Goal: Navigation & Orientation: Find specific page/section

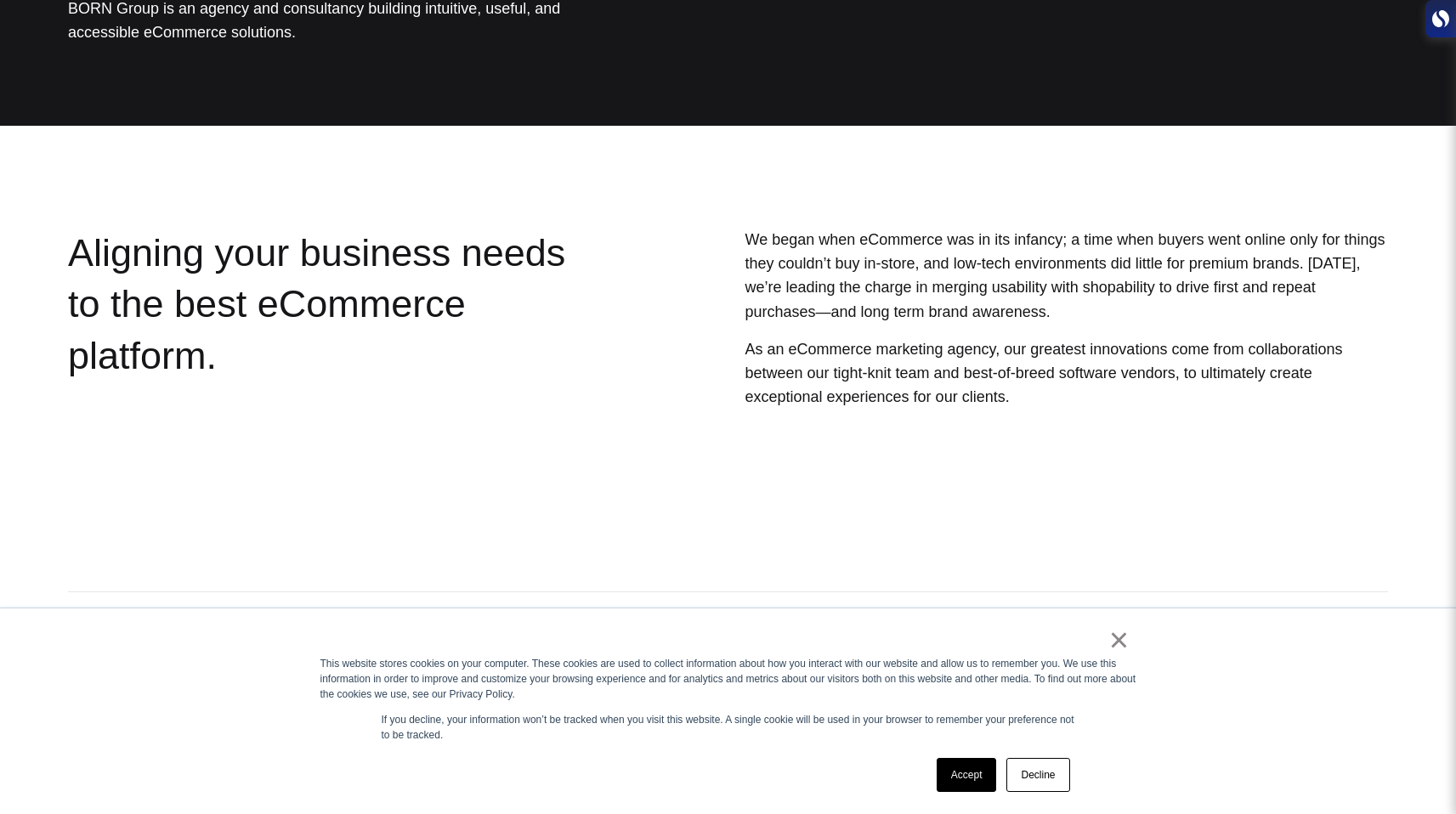
scroll to position [326, 0]
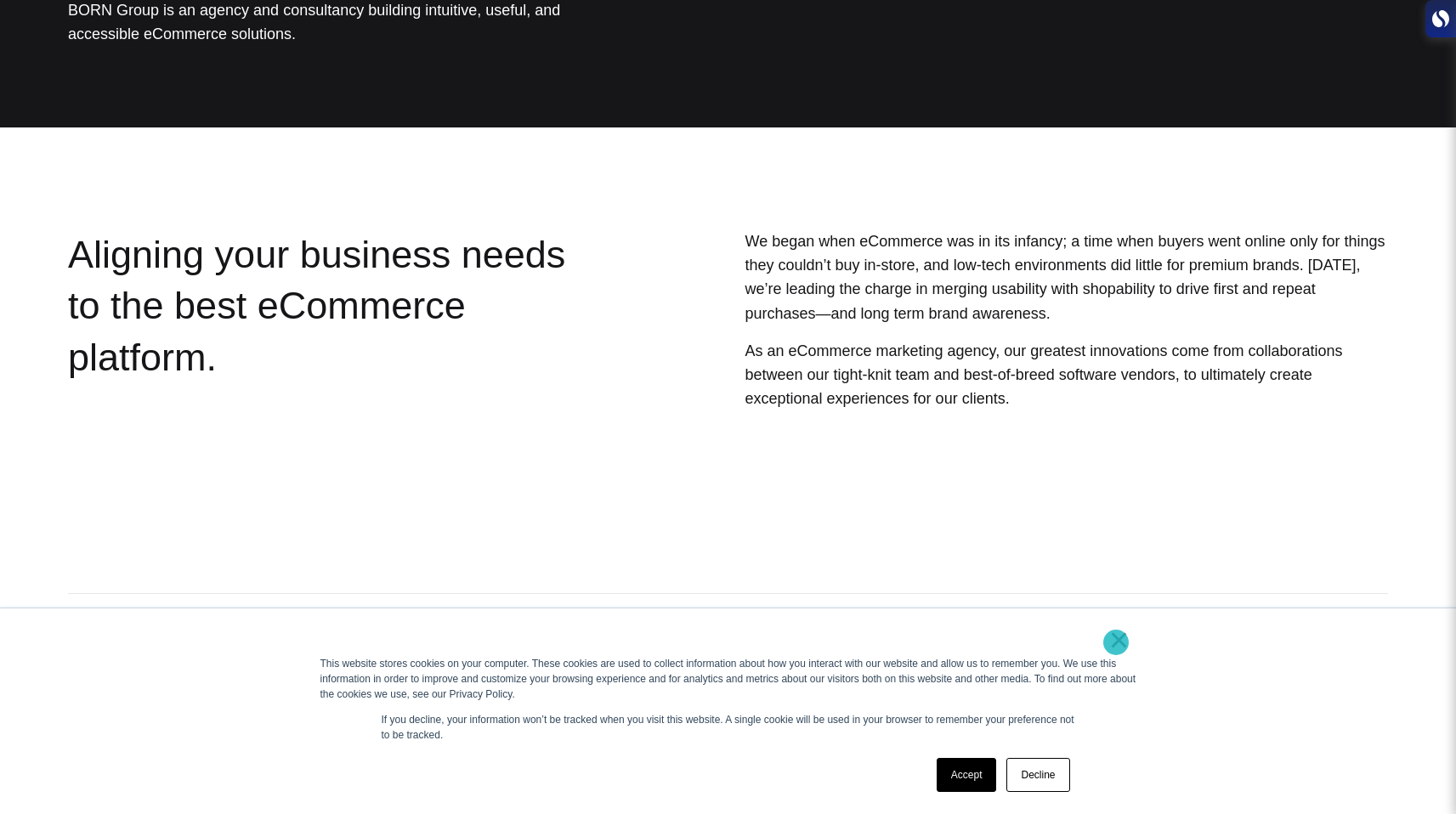
click at [1115, 643] on link "×" at bounding box center [1118, 639] width 20 height 15
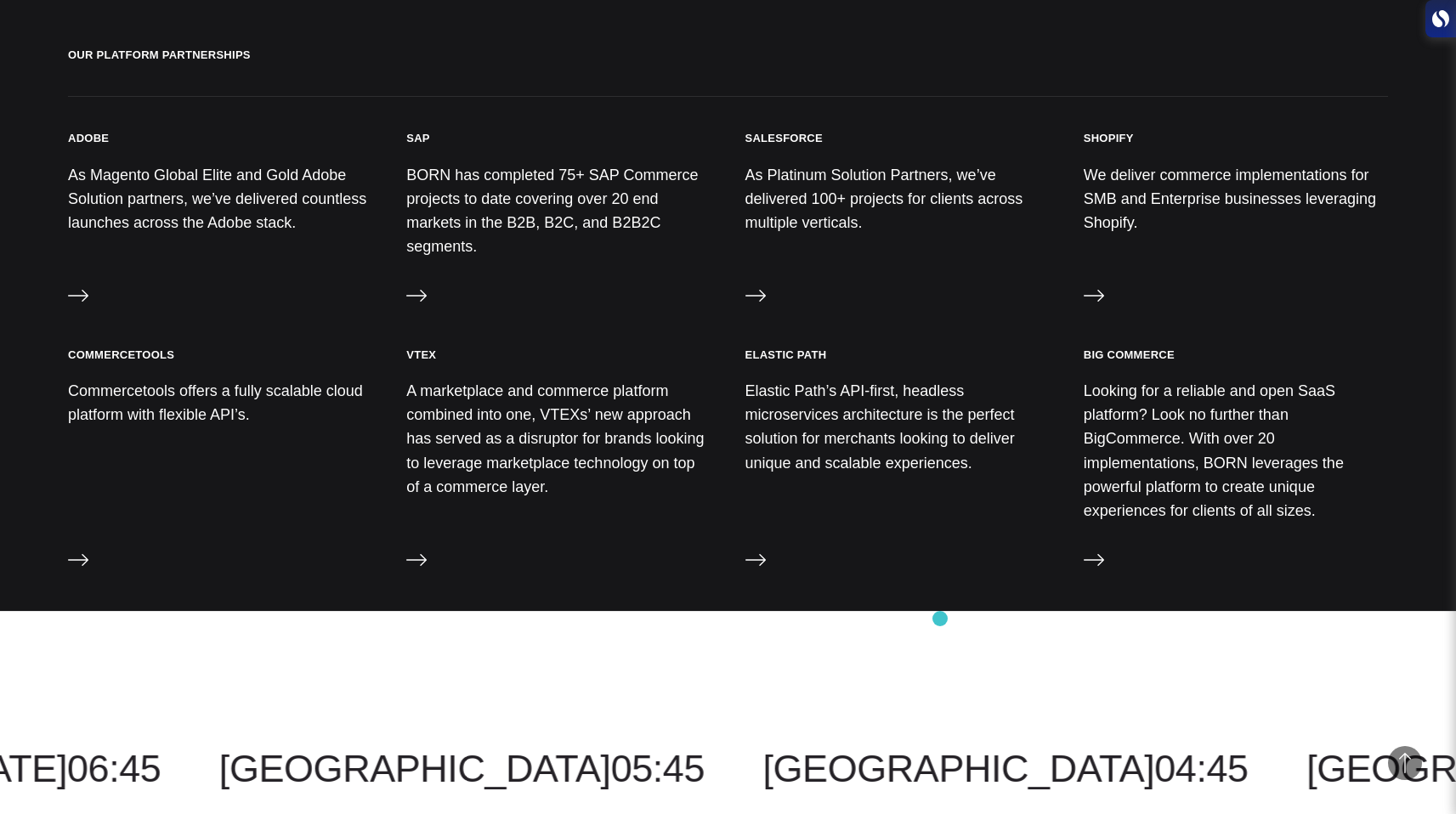
scroll to position [1750, 0]
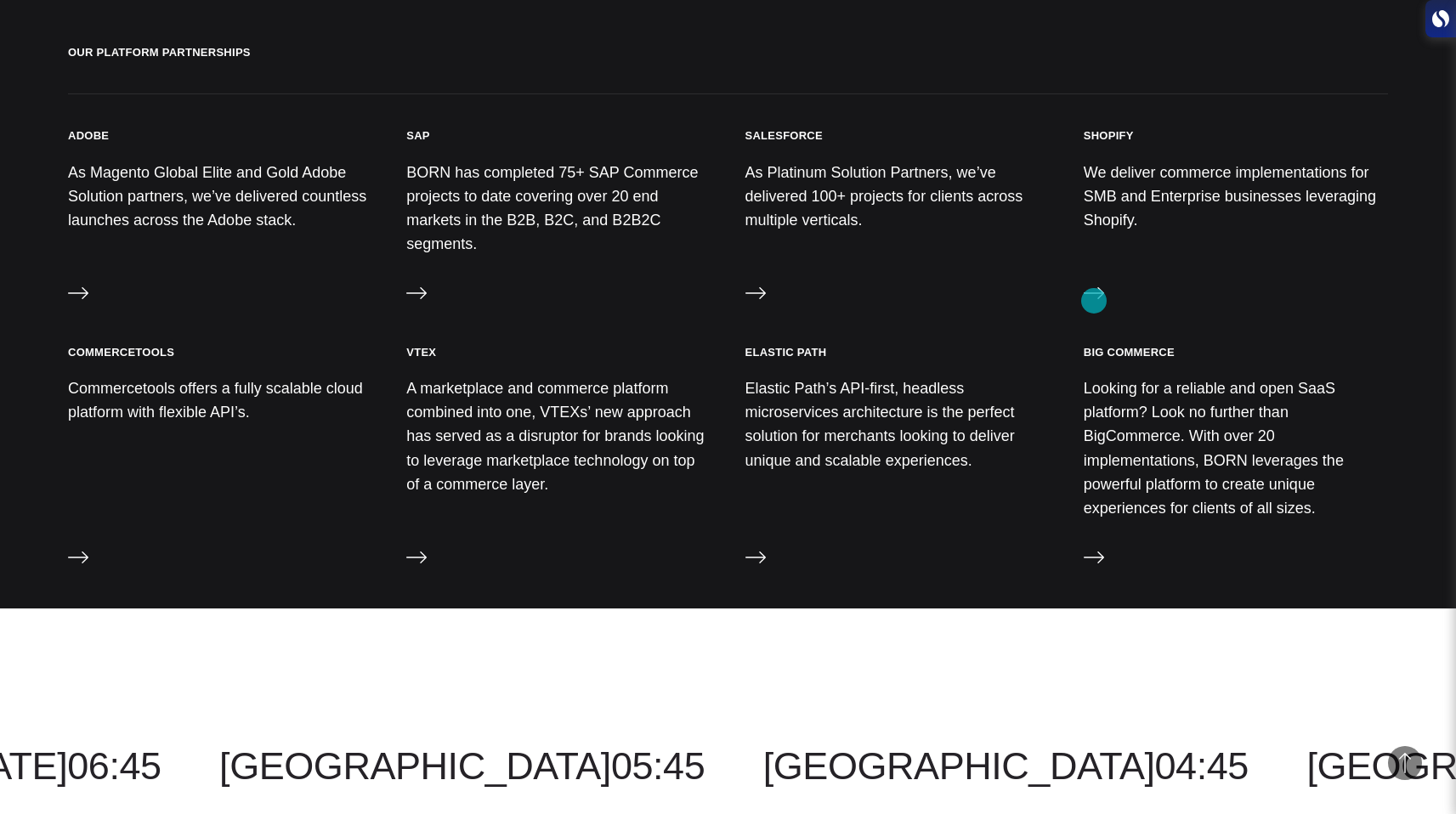
click at [1093, 301] on icon at bounding box center [1092, 292] width 20 height 20
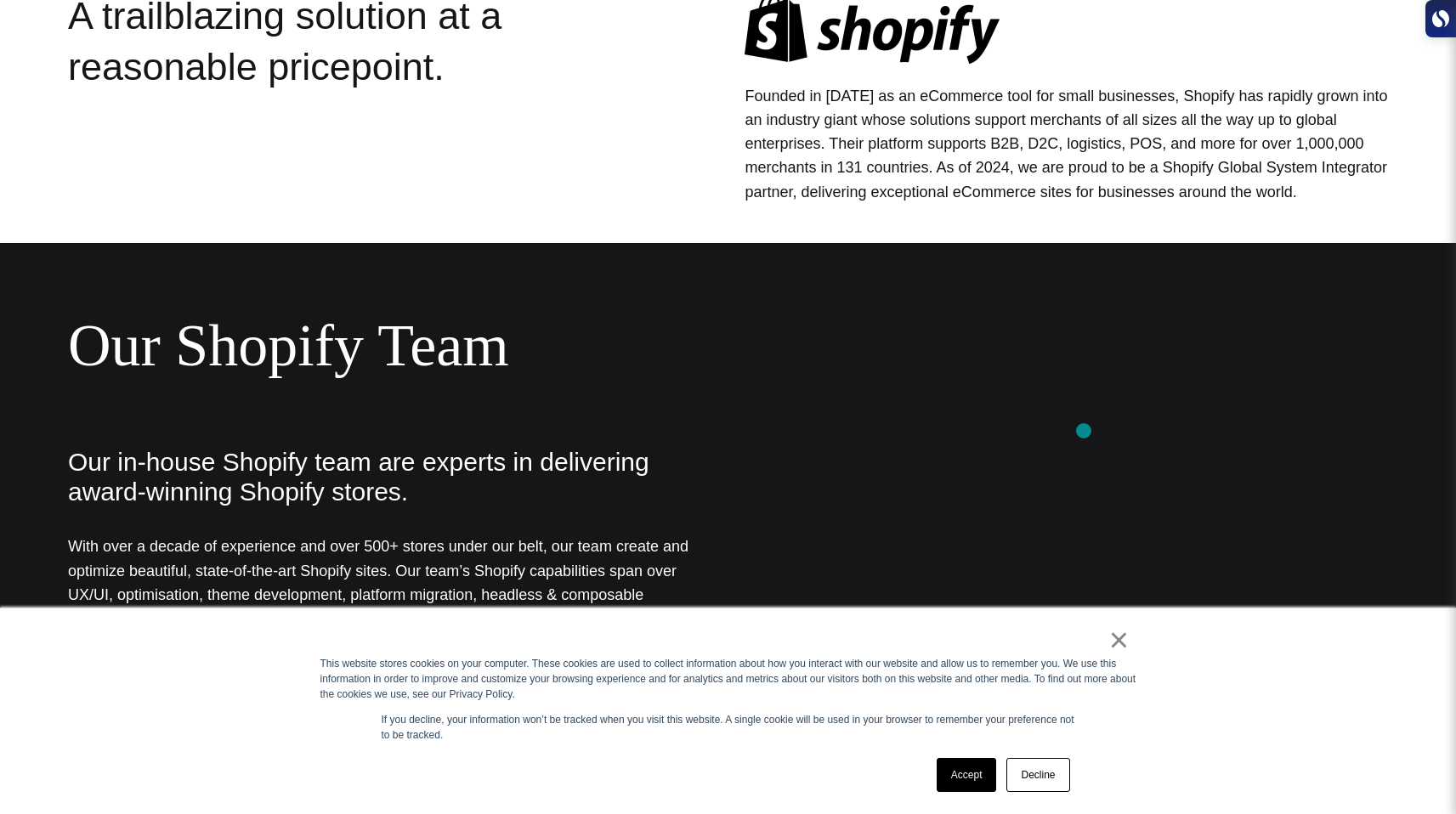
scroll to position [523, 0]
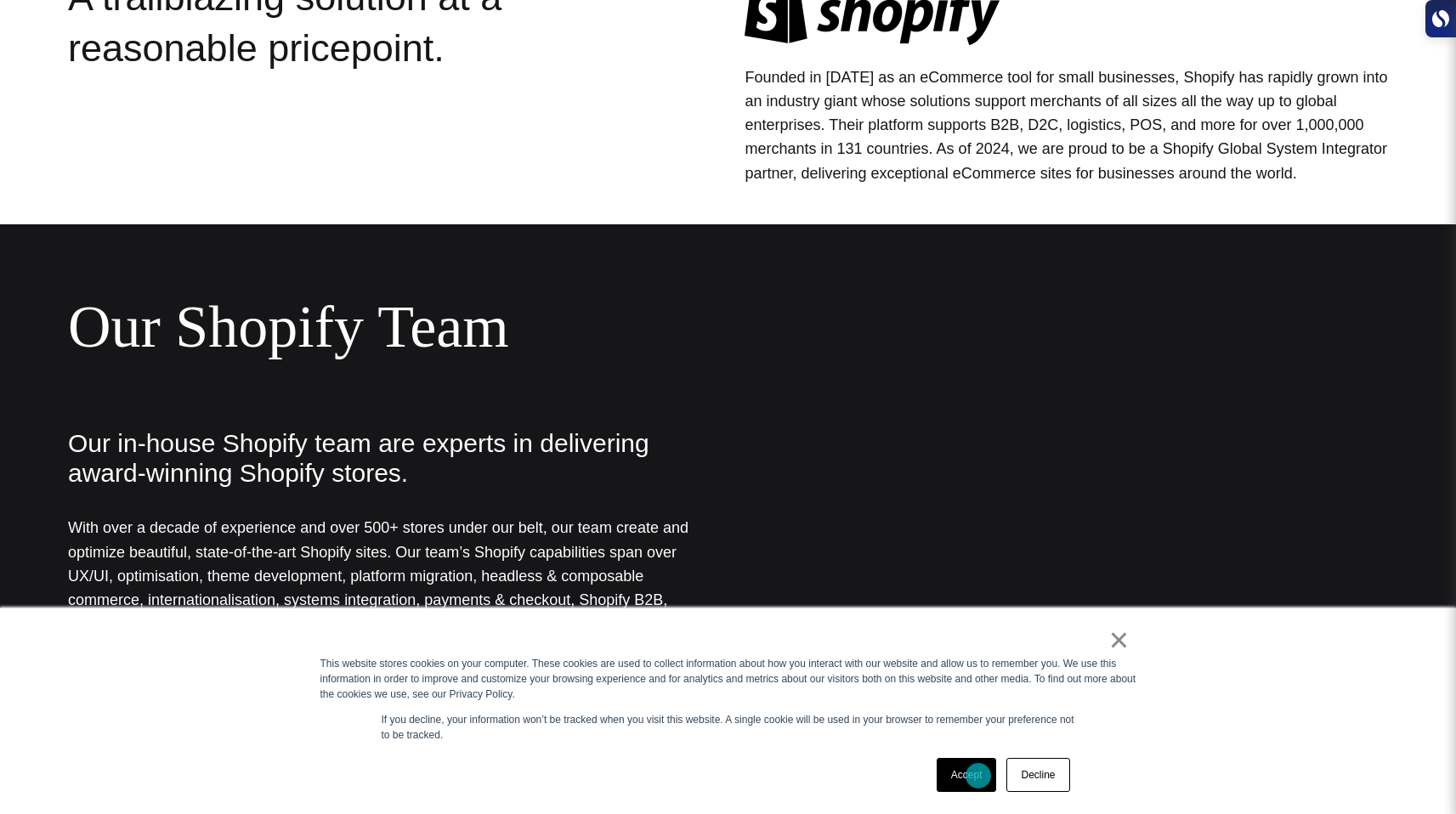
click at [978, 775] on link "Accept" at bounding box center [967, 775] width 61 height 34
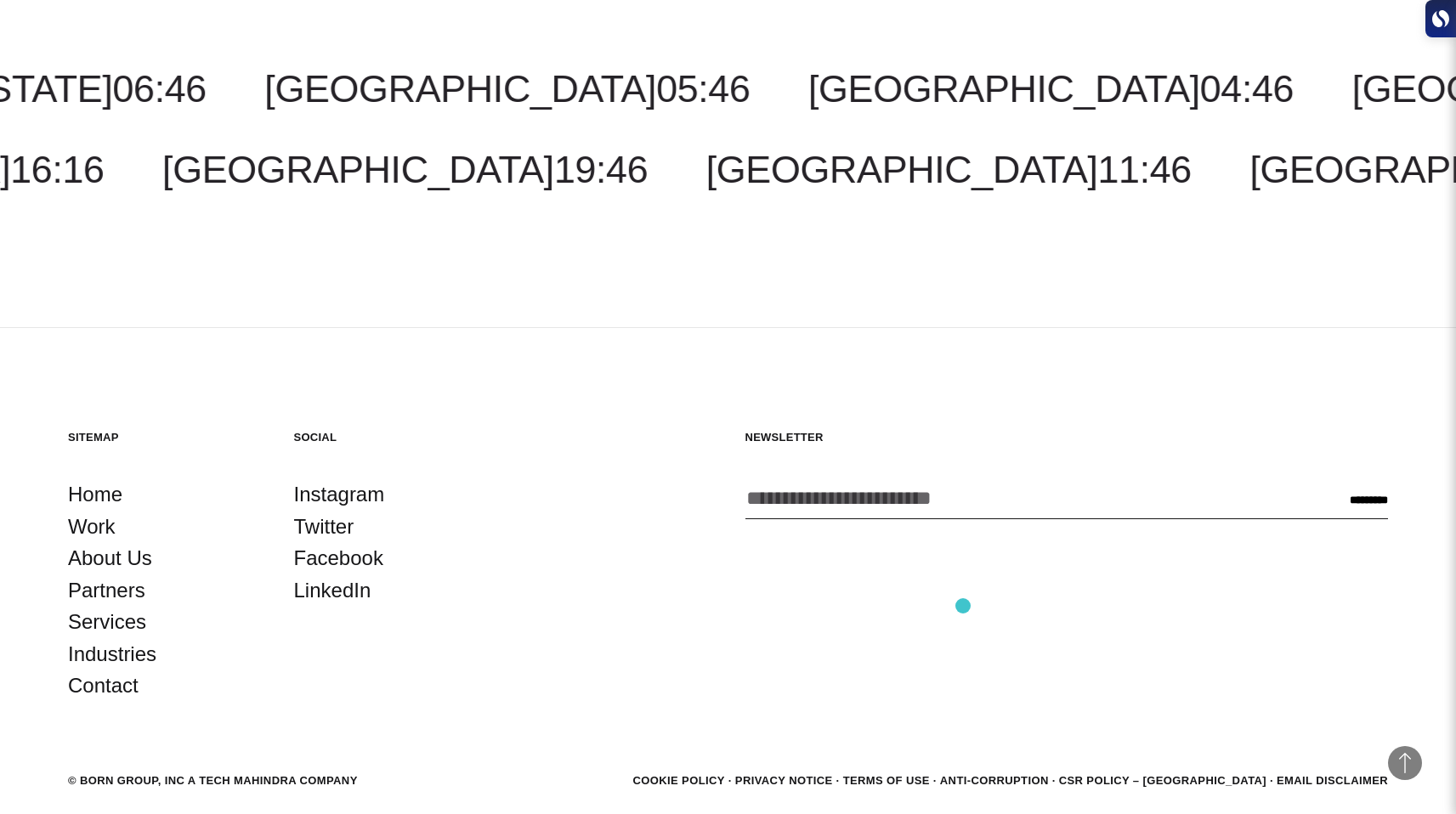
scroll to position [2760, 0]
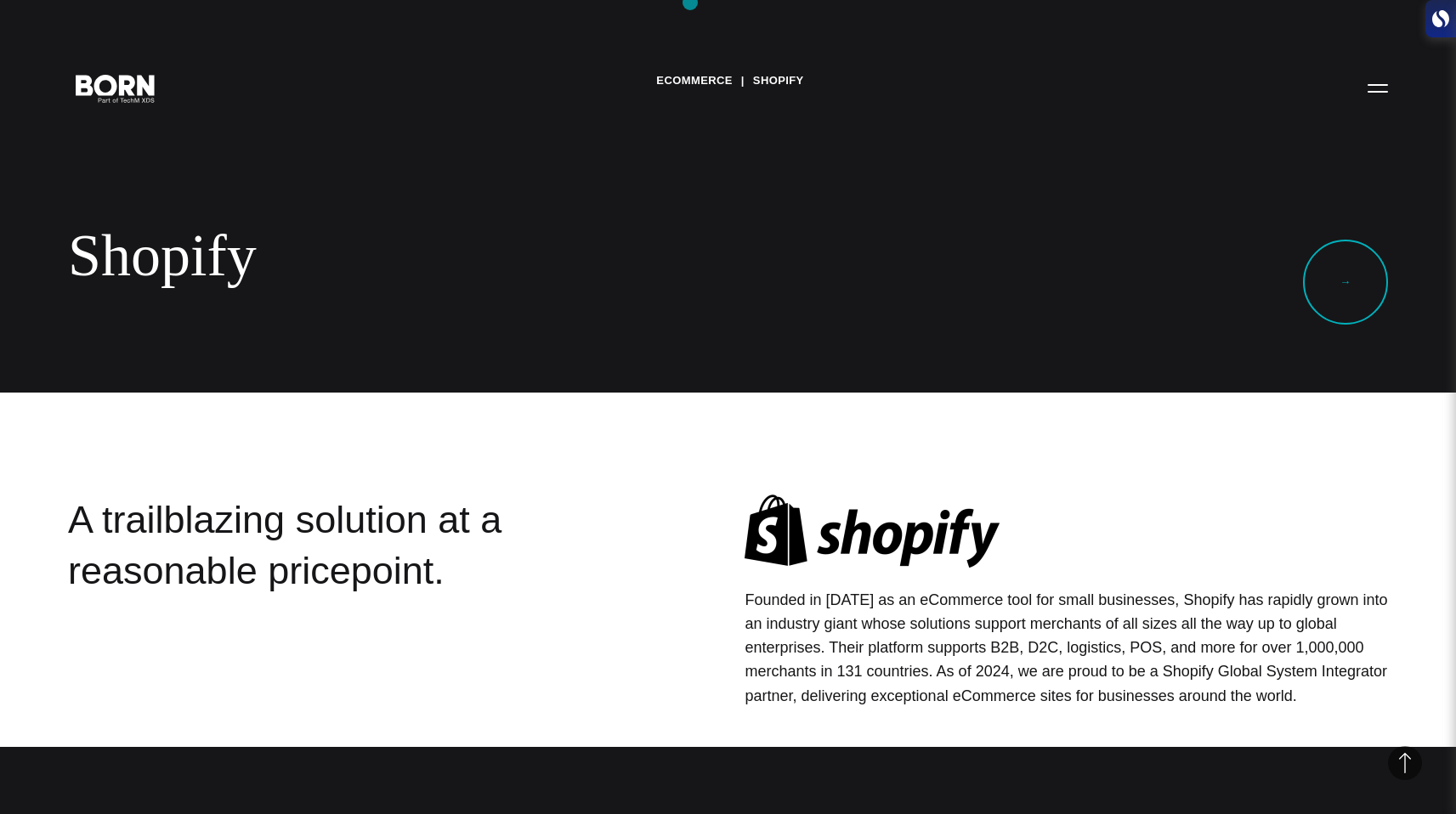
scroll to position [2748, 0]
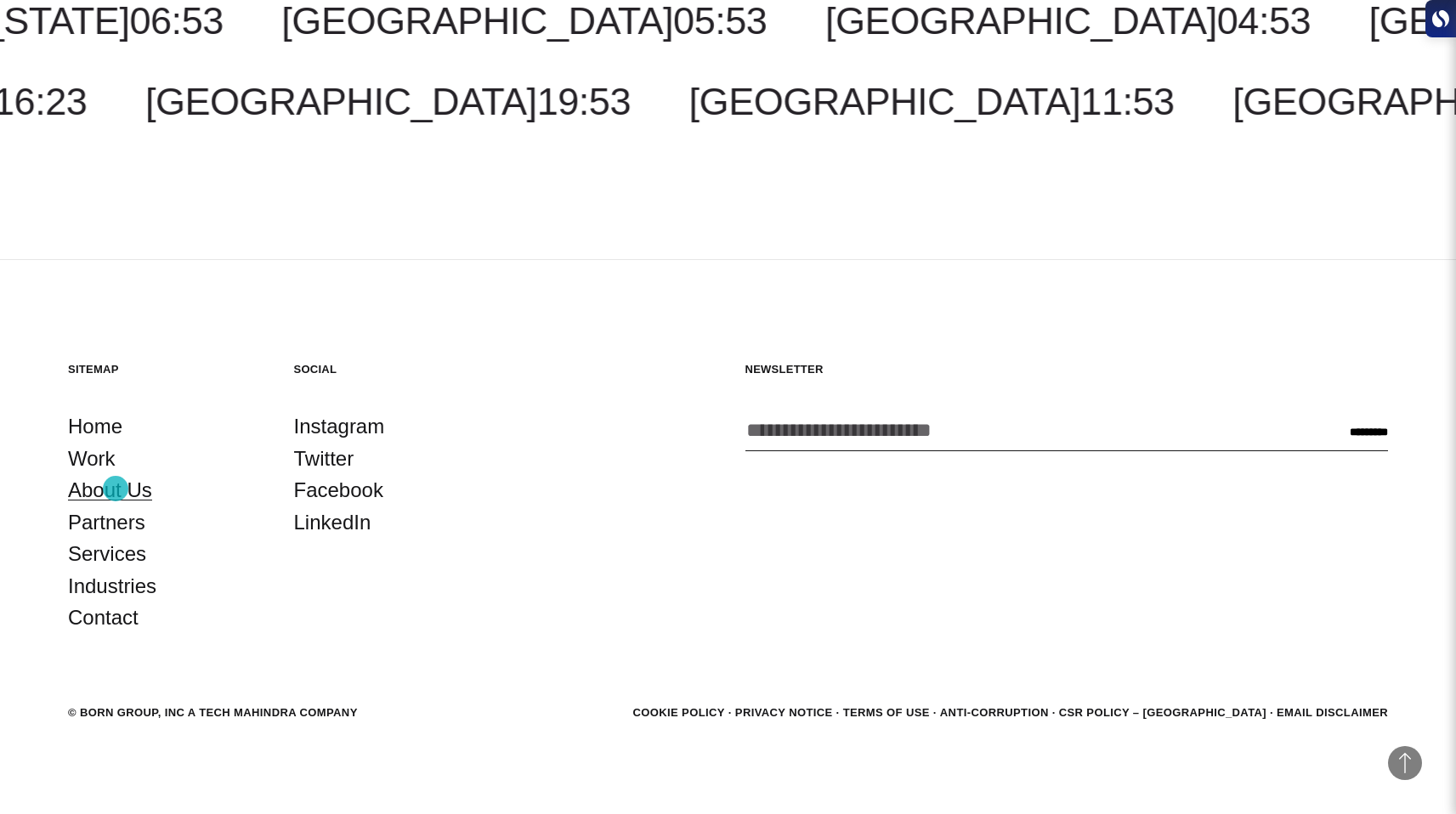
click at [116, 489] on link "About Us" at bounding box center [110, 490] width 84 height 32
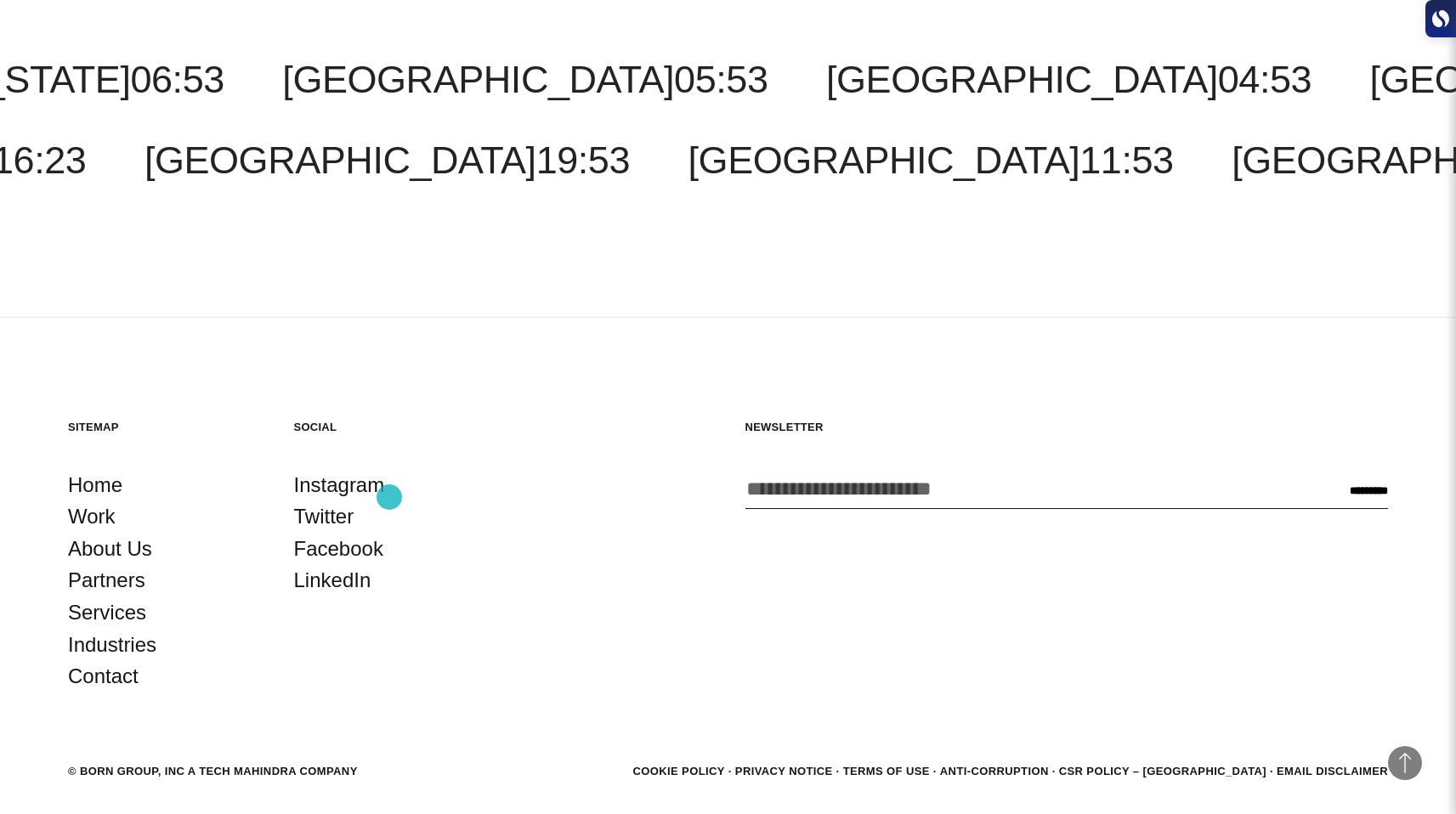
scroll to position [6478, 0]
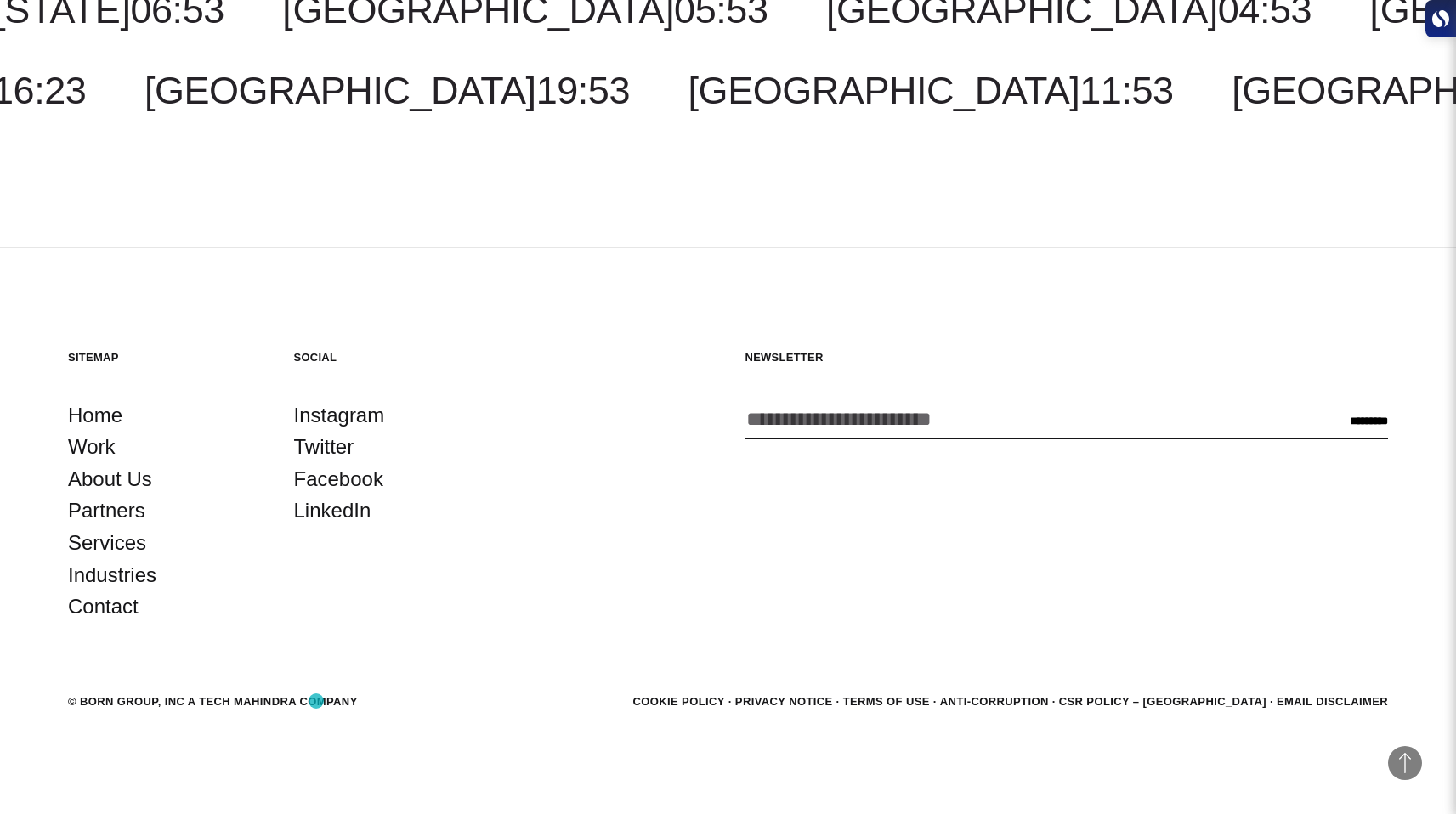
click at [316, 701] on div "© BORN GROUP, INC A Tech Mahindra Company" at bounding box center [213, 702] width 289 height 17
click at [233, 710] on section "© BORN GROUP, INC A Tech Mahindra Company Cookie Policy Privacy Notice Terms of…" at bounding box center [728, 701] width 1319 height 22
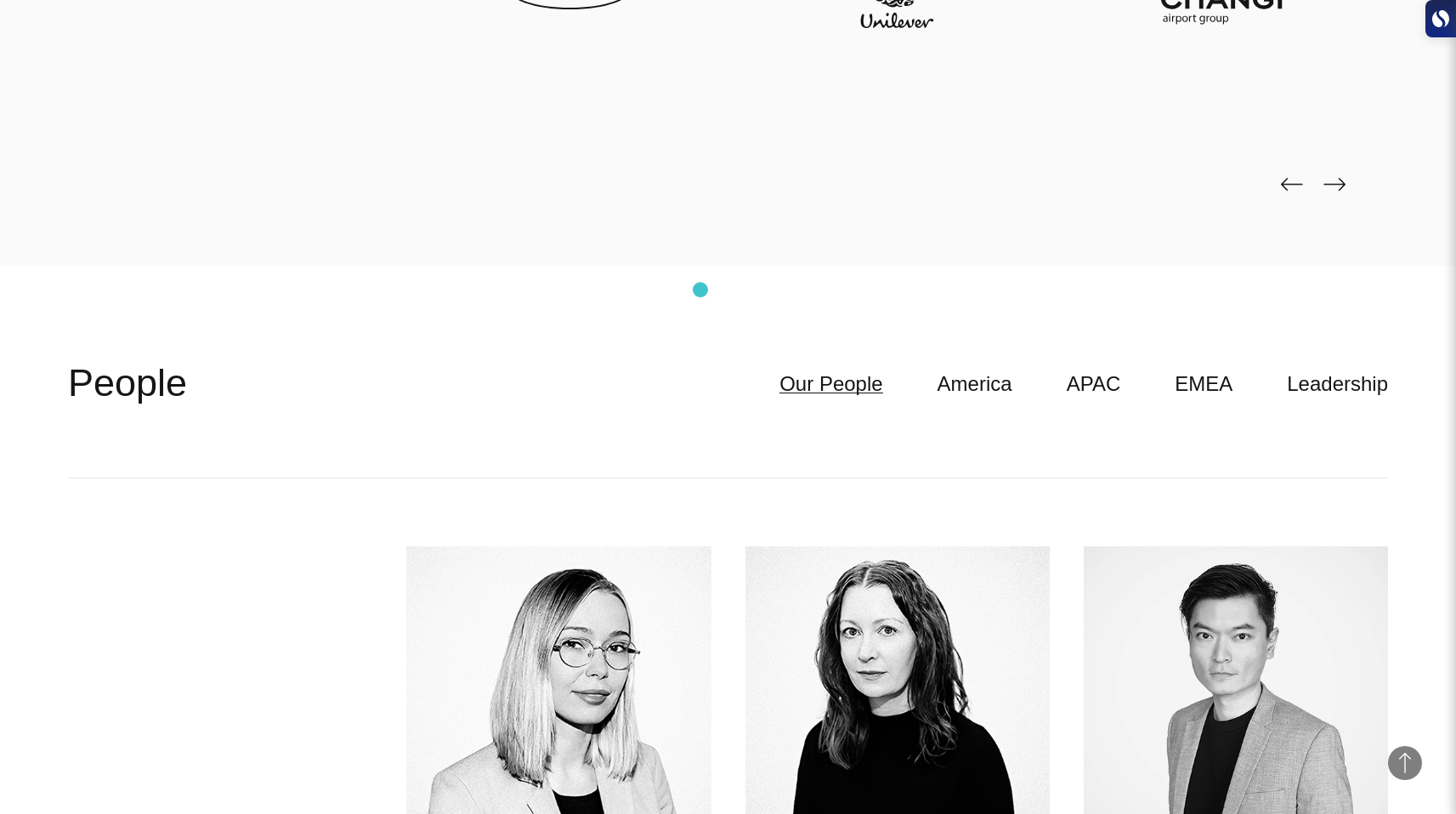
scroll to position [5055, 0]
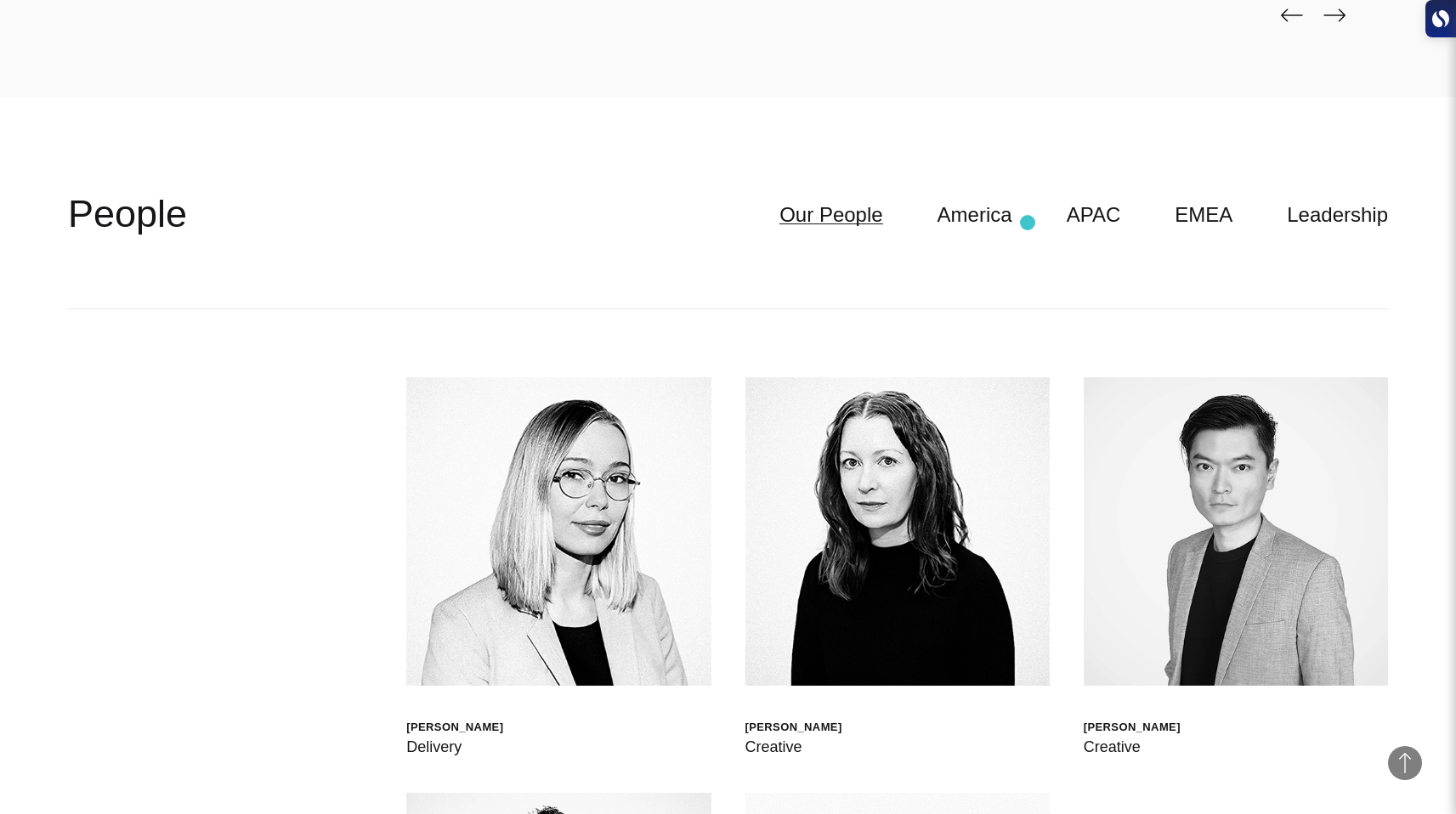
click at [1027, 223] on ul "Our People America APAC EMEA Leadership" at bounding box center [1056, 214] width 663 height 32
click at [1006, 221] on link "America" at bounding box center [974, 214] width 75 height 32
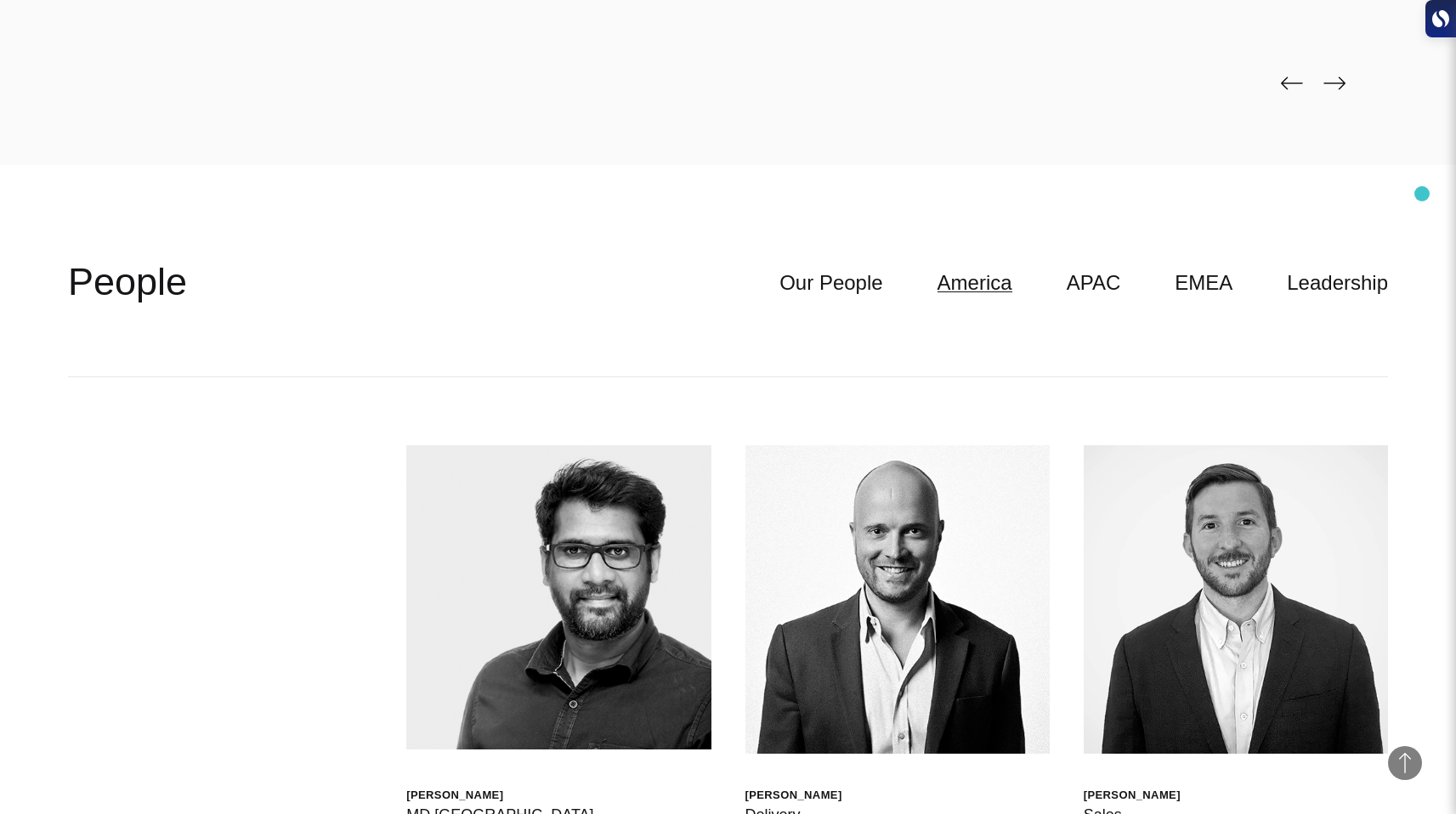
scroll to position [5162, 0]
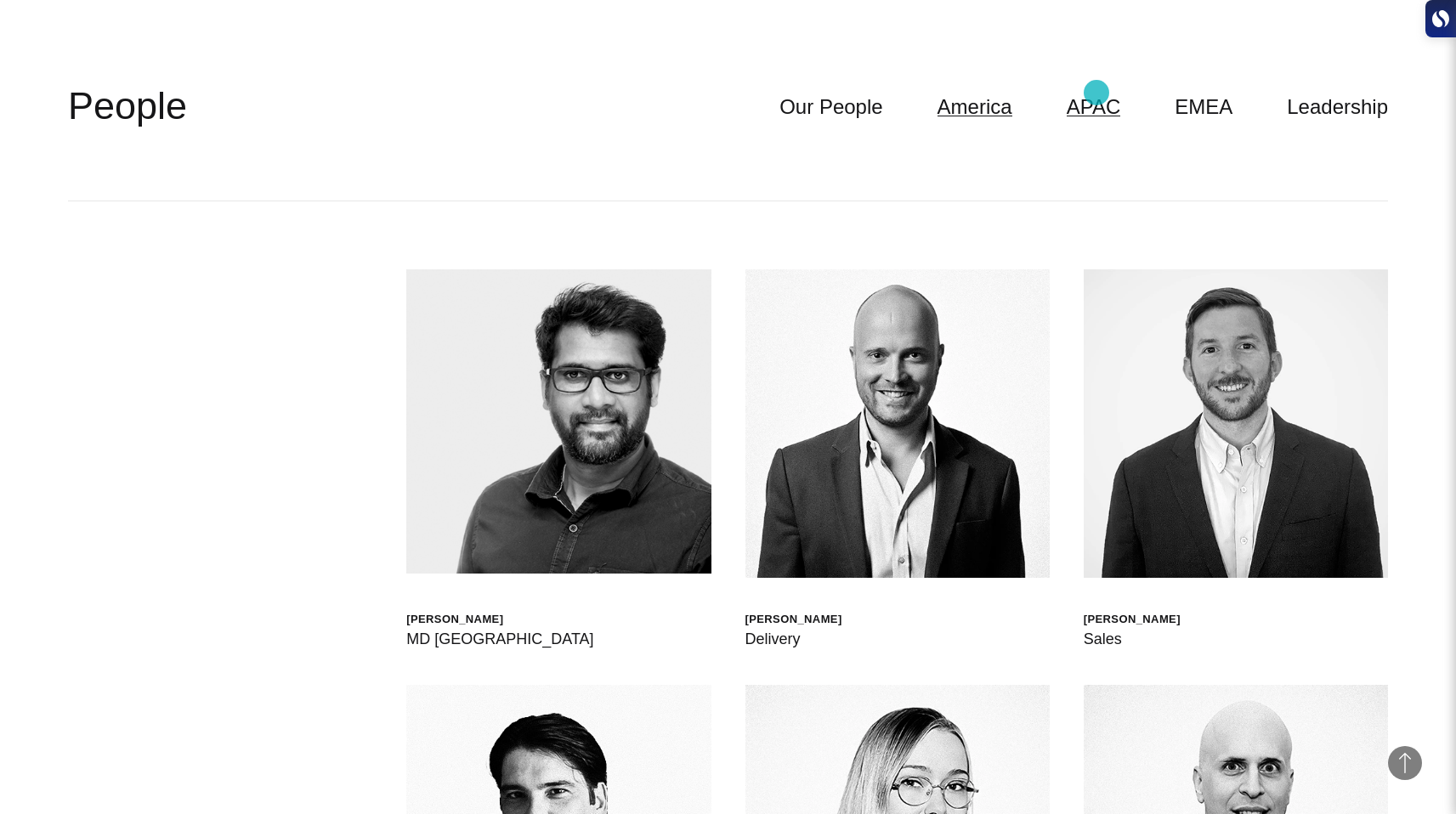
click at [1096, 93] on link "APAC" at bounding box center [1093, 107] width 54 height 32
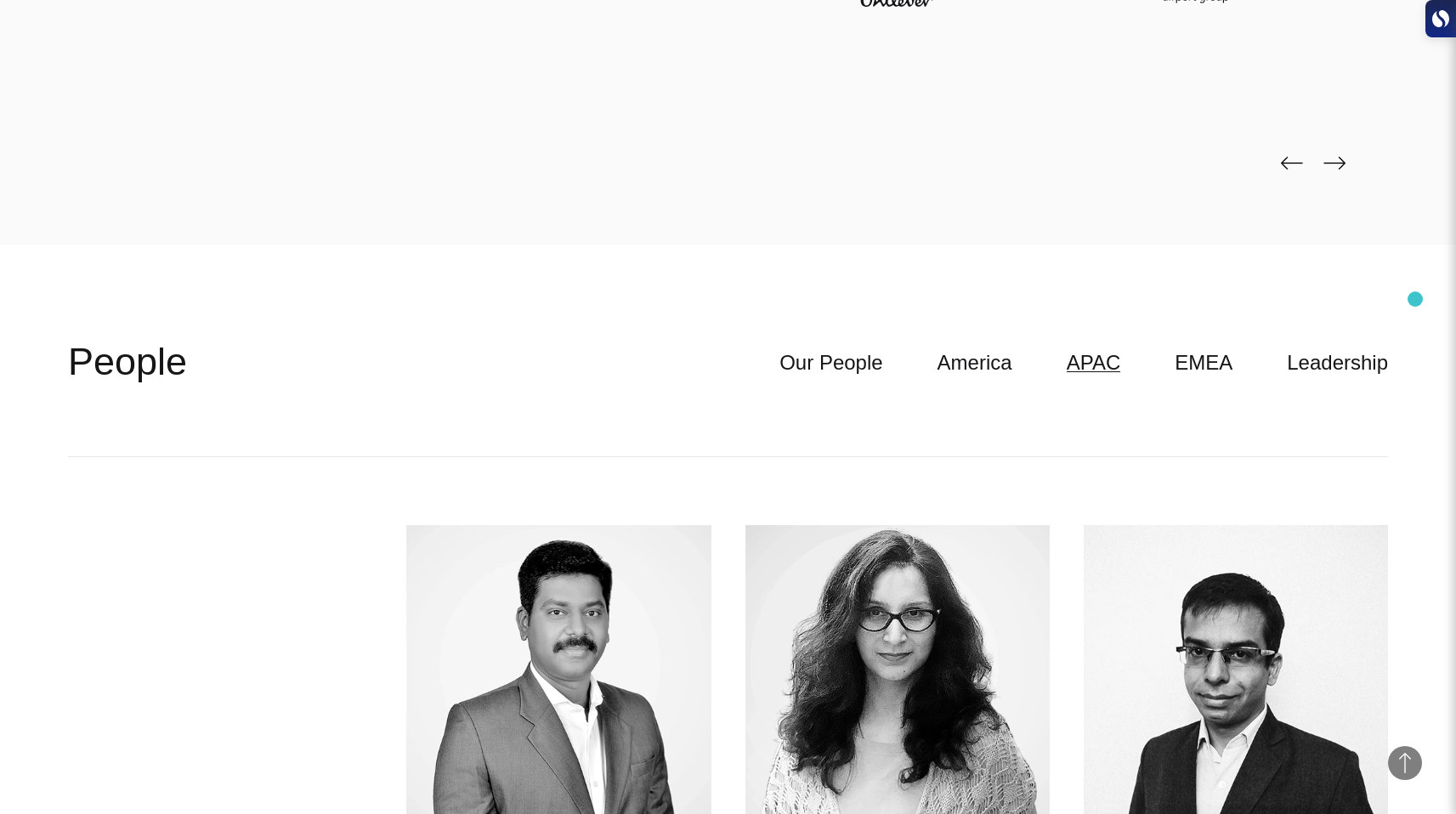
scroll to position [4865, 0]
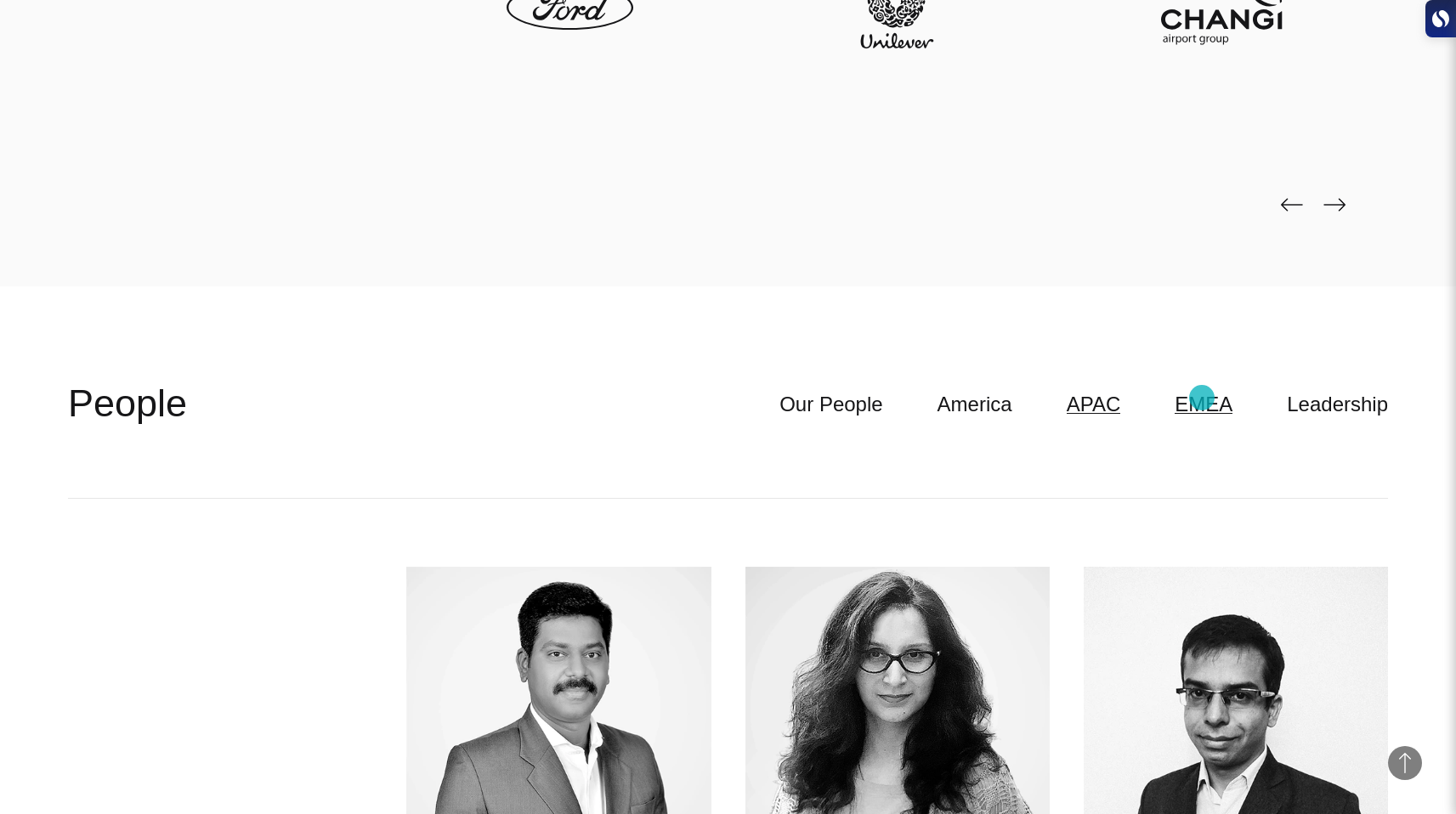
click at [1202, 398] on link "EMEA" at bounding box center [1203, 404] width 58 height 32
